Goal: Obtain resource: Download file/media

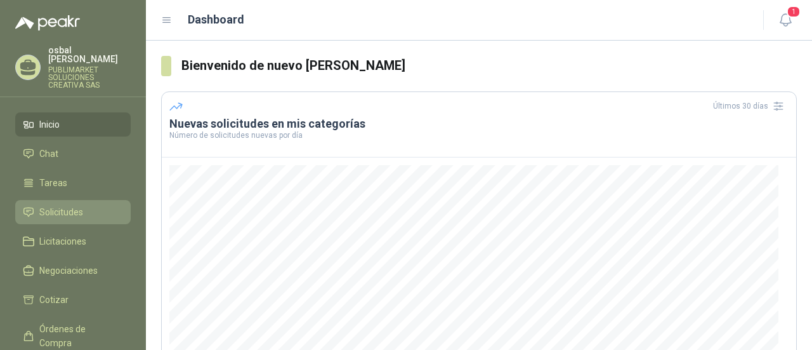
click at [67, 206] on span "Solicitudes" at bounding box center [61, 212] width 44 height 14
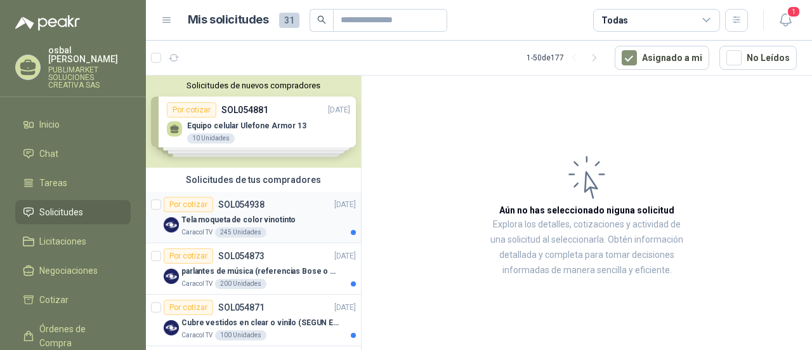
click at [275, 230] on div "Caracol TV 245 Unidades" at bounding box center [268, 232] width 174 height 10
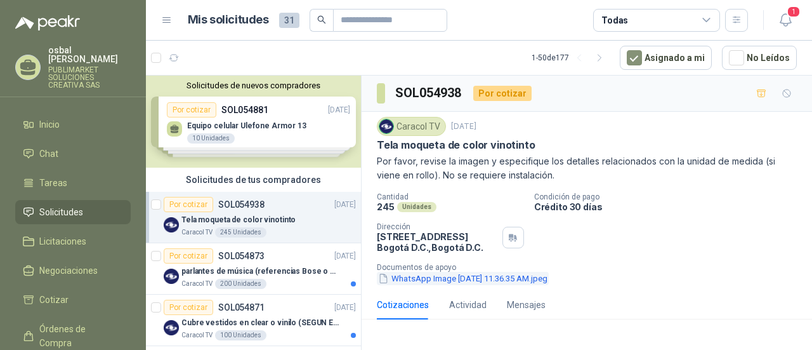
click at [438, 279] on button "WhatsApp Image [DATE] 11.36.35 AM.jpeg" at bounding box center [463, 278] width 172 height 13
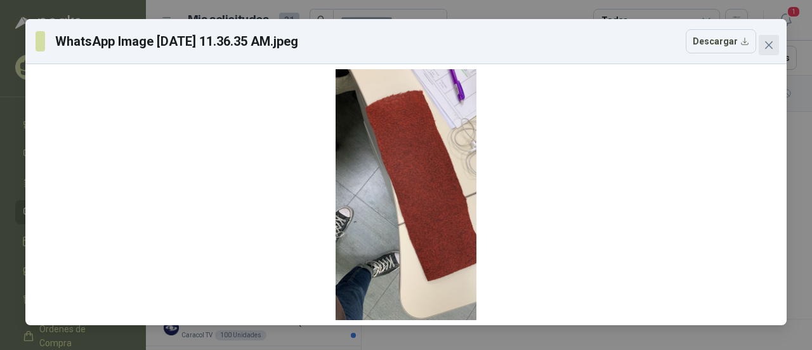
click at [769, 39] on button "Close" at bounding box center [769, 45] width 20 height 20
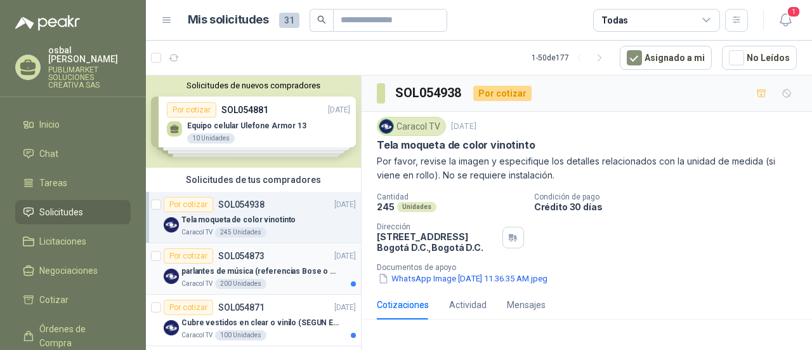
click at [298, 272] on p "parlantes de música (referencias Bose o Alexa) CON MARCACION 1 LOGO (Mas datos …" at bounding box center [260, 271] width 158 height 12
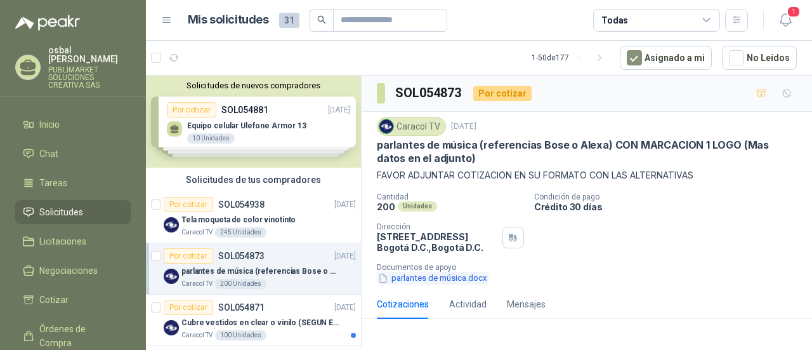
click at [424, 277] on button "parlantes de música.docx" at bounding box center [433, 278] width 112 height 13
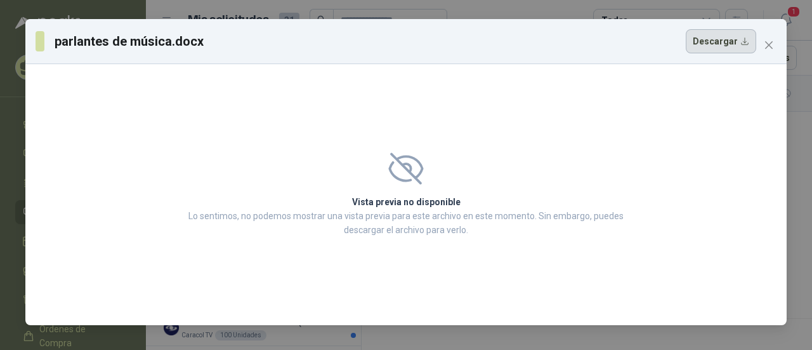
click at [706, 36] on button "Descargar" at bounding box center [721, 41] width 70 height 24
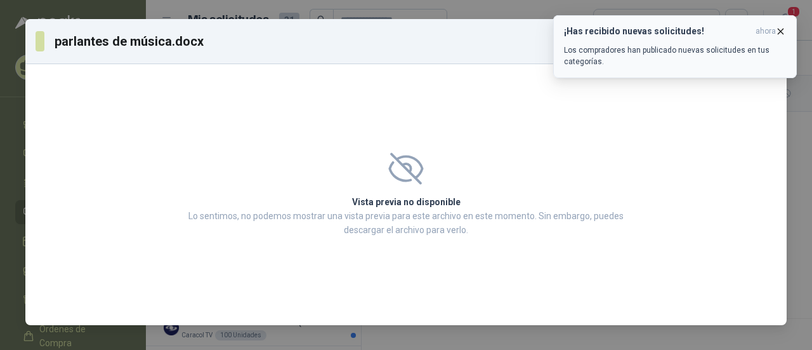
click at [778, 28] on icon "button" at bounding box center [780, 31] width 11 height 11
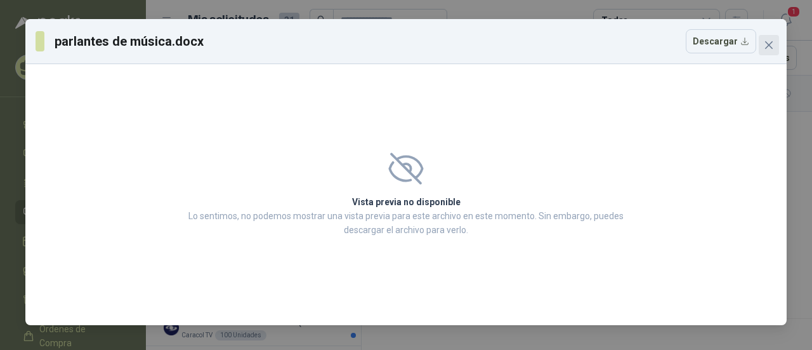
click at [768, 49] on icon "close" at bounding box center [769, 45] width 10 height 10
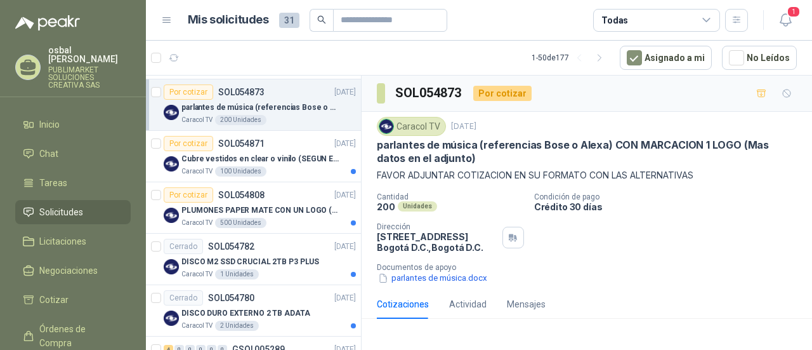
scroll to position [258, 0]
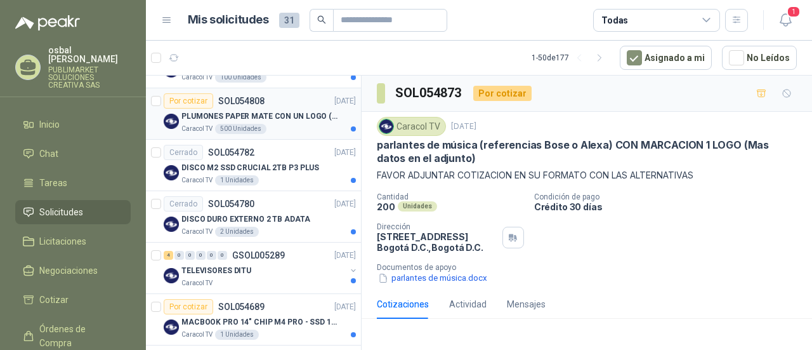
click at [279, 124] on div "Caracol TV 500 Unidades" at bounding box center [268, 129] width 174 height 10
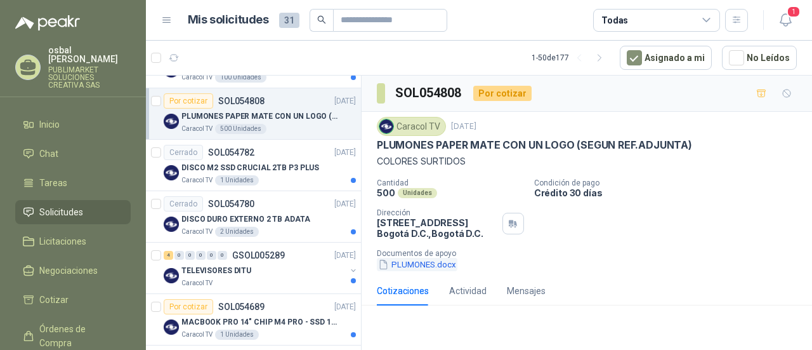
click at [426, 262] on button "PLUMONES.docx" at bounding box center [417, 264] width 81 height 13
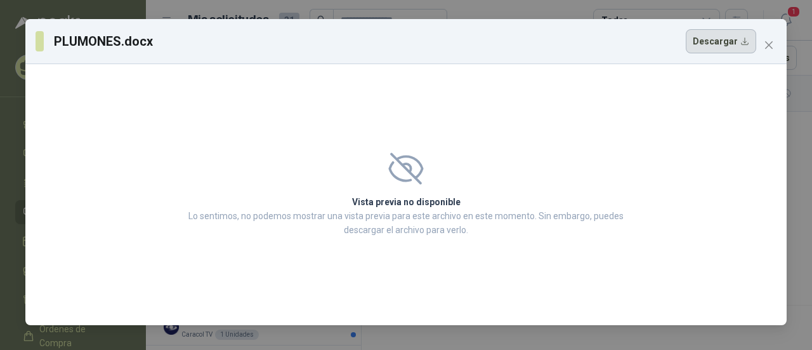
click at [709, 38] on button "Descargar" at bounding box center [721, 41] width 70 height 24
